Goal: Task Accomplishment & Management: Manage account settings

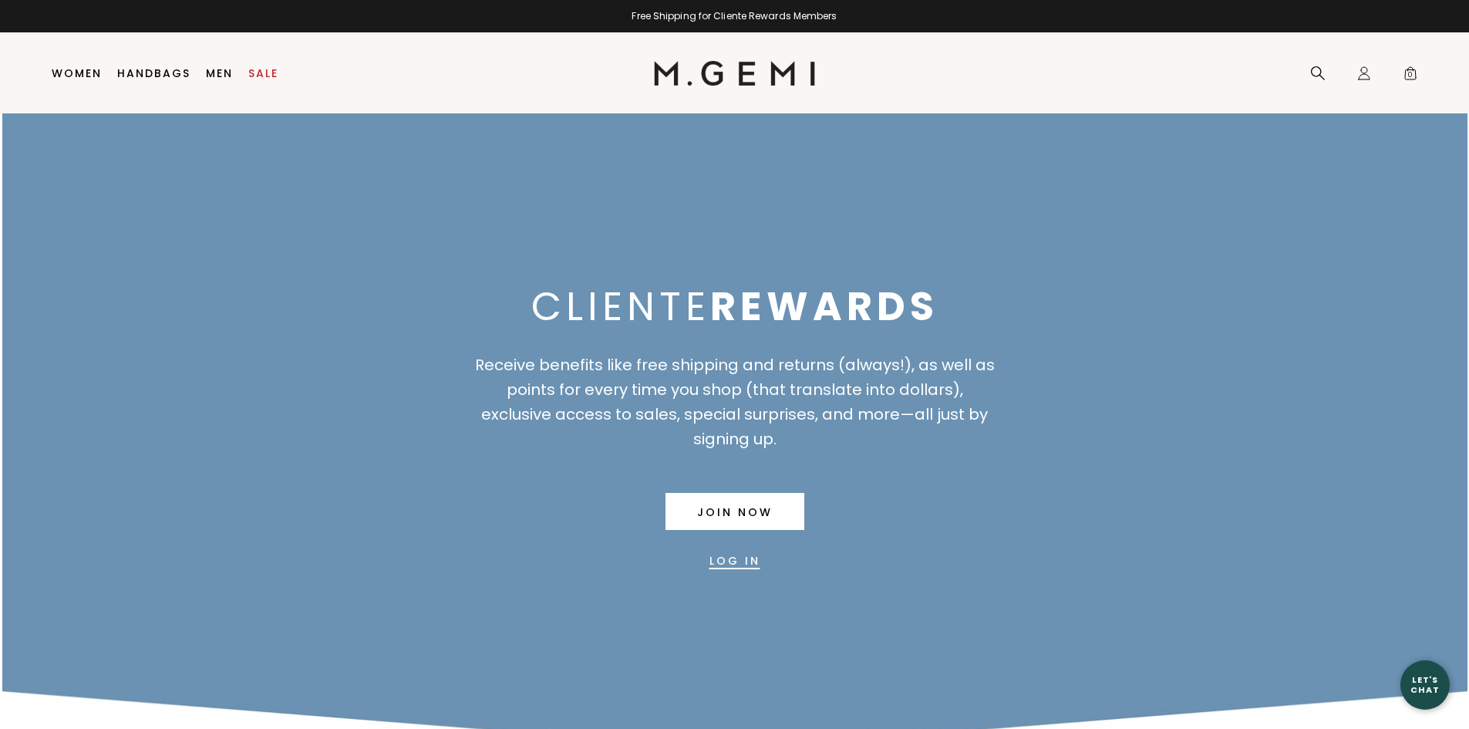
click at [745, 562] on link "Log In" at bounding box center [734, 560] width 51 height 37
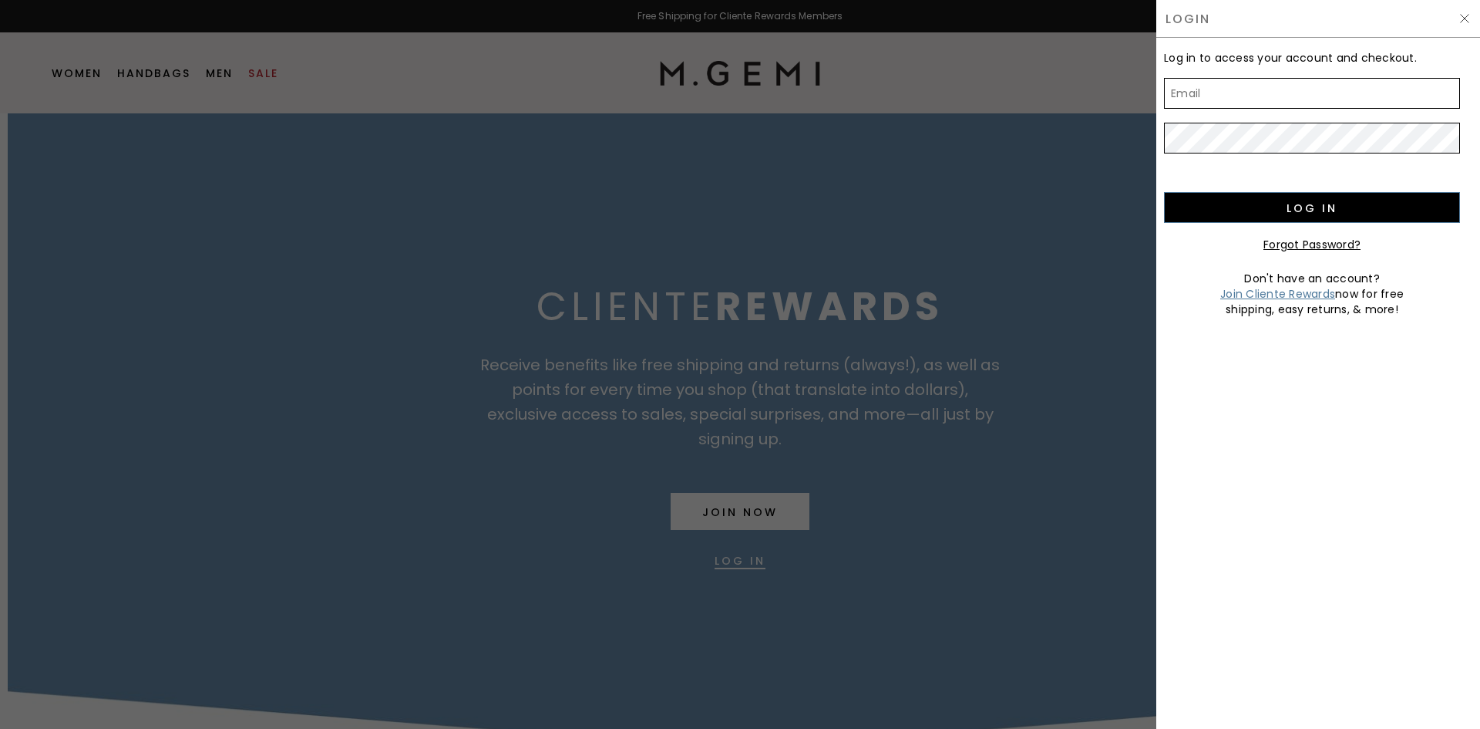
click at [1187, 91] on input "Email" at bounding box center [1312, 93] width 296 height 31
type input "[EMAIL_ADDRESS][DOMAIN_NAME]"
click at [1164, 192] on input "Log in" at bounding box center [1312, 207] width 296 height 31
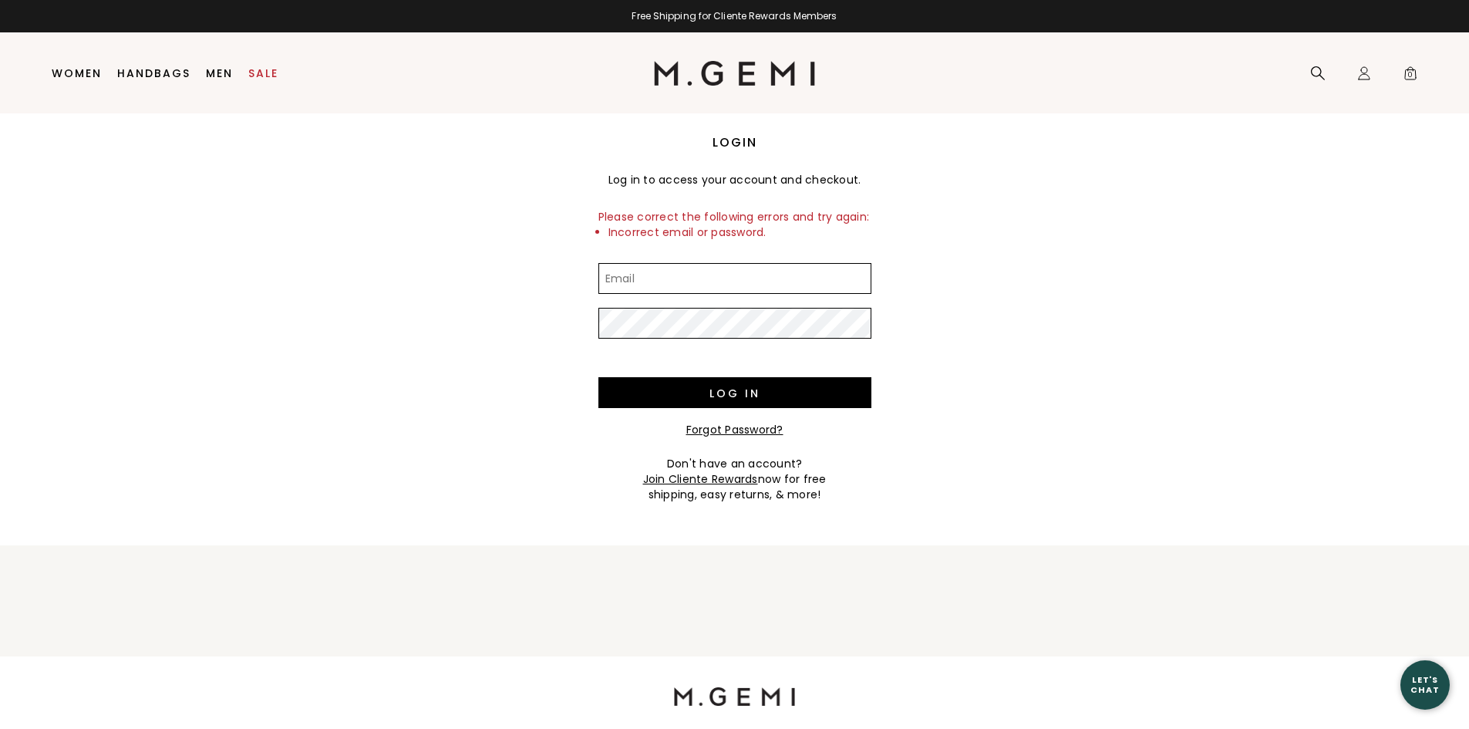
click at [751, 286] on input "Email" at bounding box center [734, 278] width 273 height 31
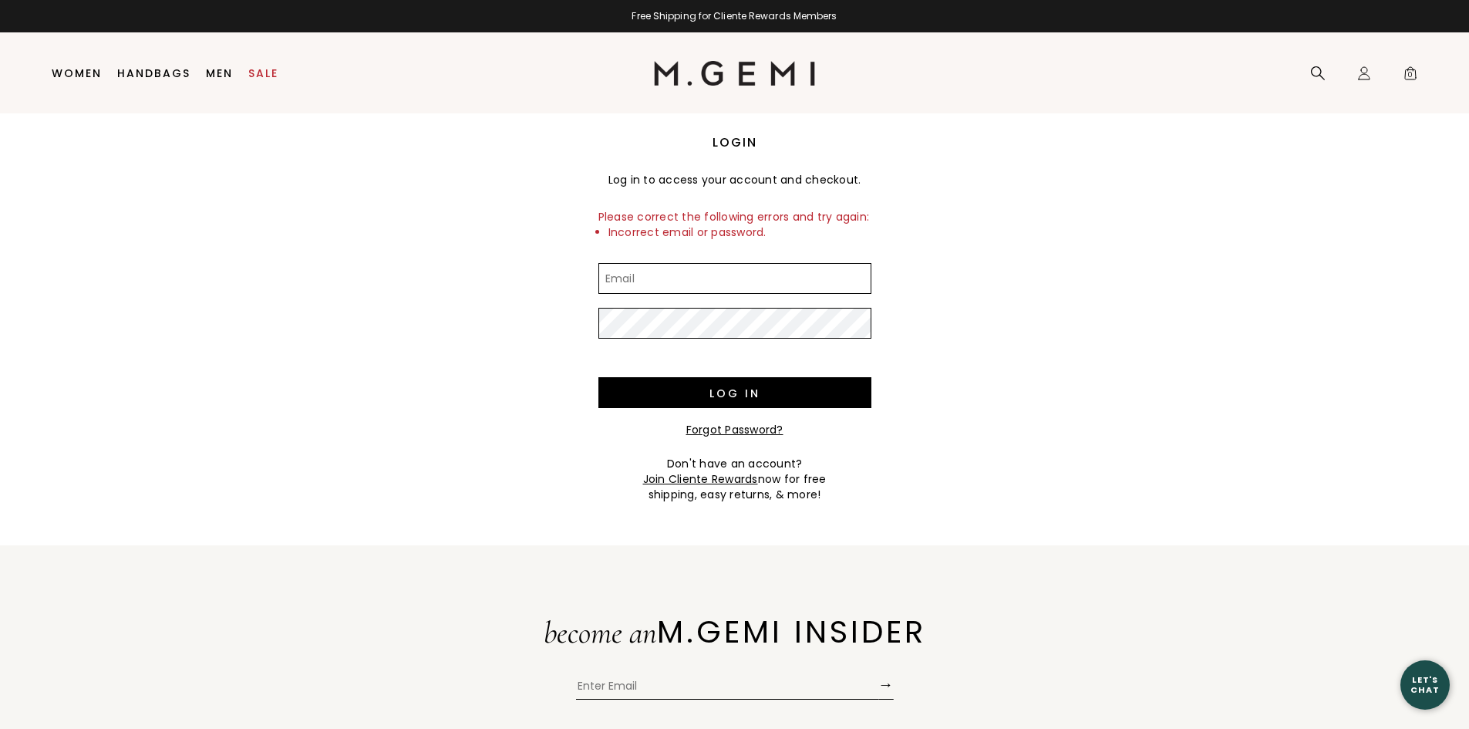
type input "jyerstep@gmail.com"
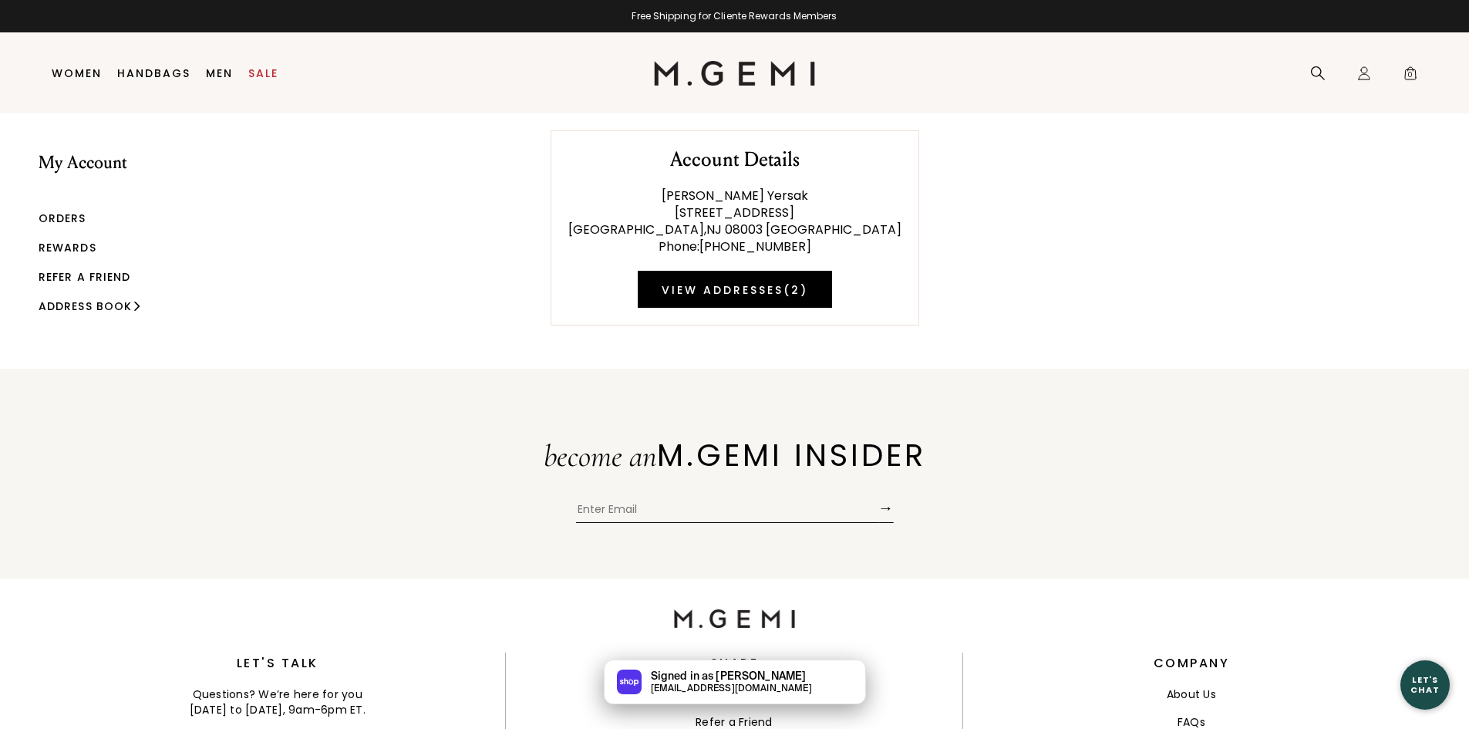
click at [68, 252] on link "Rewards" at bounding box center [68, 247] width 58 height 15
